Goal: Find contact information: Find contact information

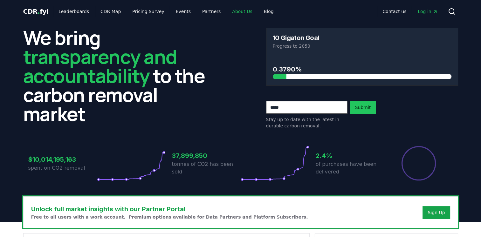
click at [231, 11] on link "About Us" at bounding box center [242, 11] width 30 height 11
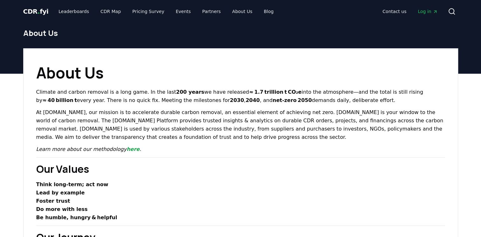
click at [33, 13] on span "CDR . fyi" at bounding box center [35, 12] width 25 height 8
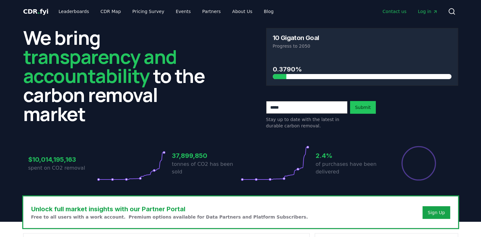
click at [396, 11] on link "Contact us" at bounding box center [394, 11] width 34 height 11
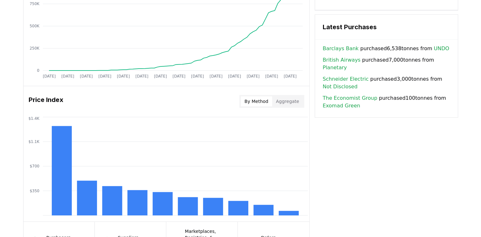
scroll to position [588, 0]
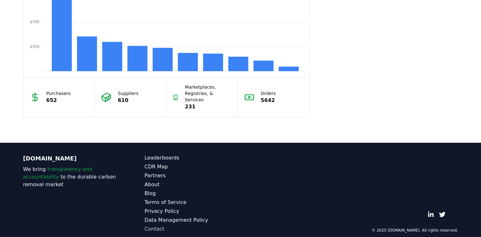
click at [153, 225] on link "Contact" at bounding box center [193, 229] width 96 height 8
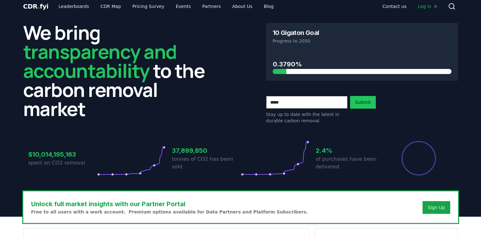
scroll to position [0, 0]
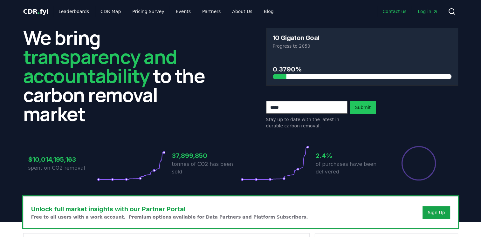
click at [401, 11] on link "Contact us" at bounding box center [394, 11] width 34 height 11
